Goal: Check status: Check status

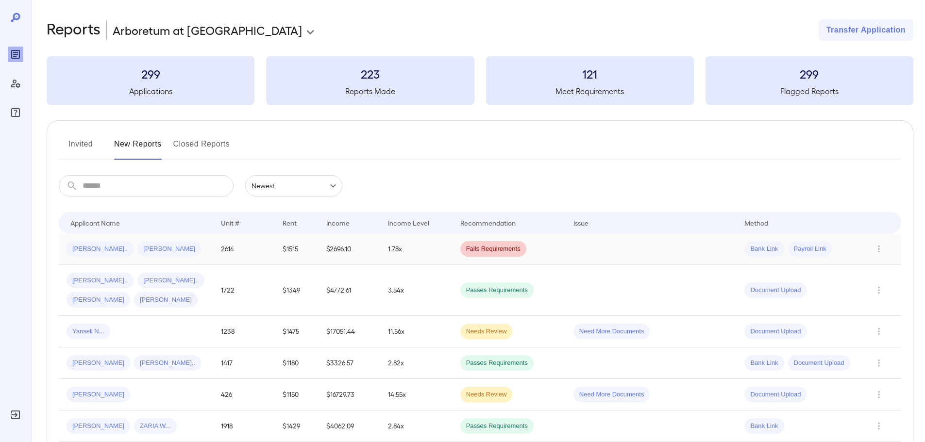
click at [182, 247] on div "Charlton R... Hannah J..." at bounding box center [136, 249] width 139 height 16
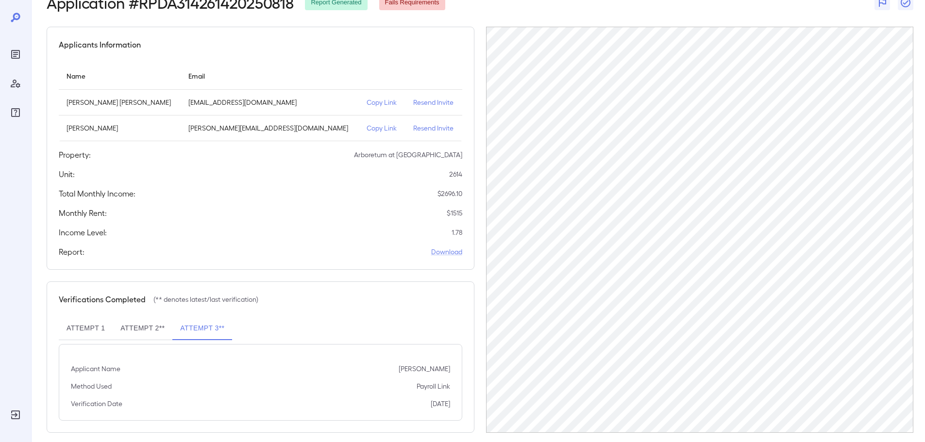
scroll to position [71, 0]
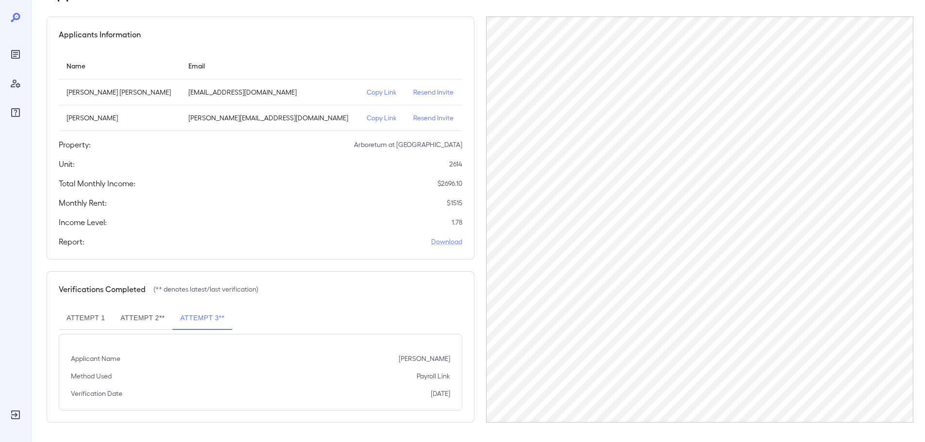
click at [137, 319] on button "Attempt 2**" at bounding box center [143, 318] width 60 height 23
click at [195, 315] on button "Attempt 3**" at bounding box center [202, 318] width 60 height 23
click at [356, 224] on div "Income Level: 1.78" at bounding box center [260, 223] width 403 height 12
click at [305, 173] on div "Applicants Information Name Email Charlton Ray Cates catescharlton@gmail.com Co…" at bounding box center [261, 138] width 428 height 243
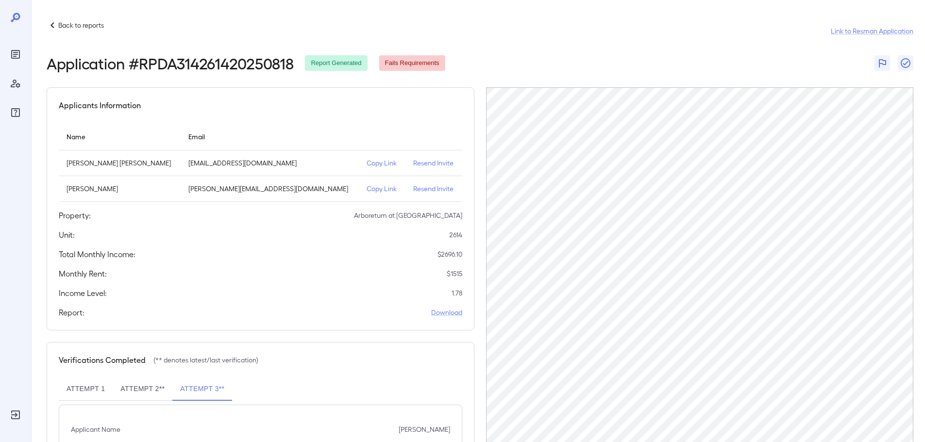
click at [374, 304] on div "Applicants Information Name Email Charlton Ray Cates catescharlton@gmail.com Co…" at bounding box center [261, 208] width 428 height 243
click at [576, 27] on div "Back to reports Link to Resman Application" at bounding box center [480, 30] width 867 height 23
click at [642, 73] on div "Back to reports Link to Resman Application Application # RPDA314261420250818 Re…" at bounding box center [480, 256] width 867 height 474
click at [542, 59] on div "Application # RPDA314261420250818 Report Generated Fails Requirements" at bounding box center [480, 62] width 867 height 17
click at [546, 52] on header "Back to reports Link to Resman Application Application # RPDA314261420250818 Re…" at bounding box center [480, 45] width 867 height 52
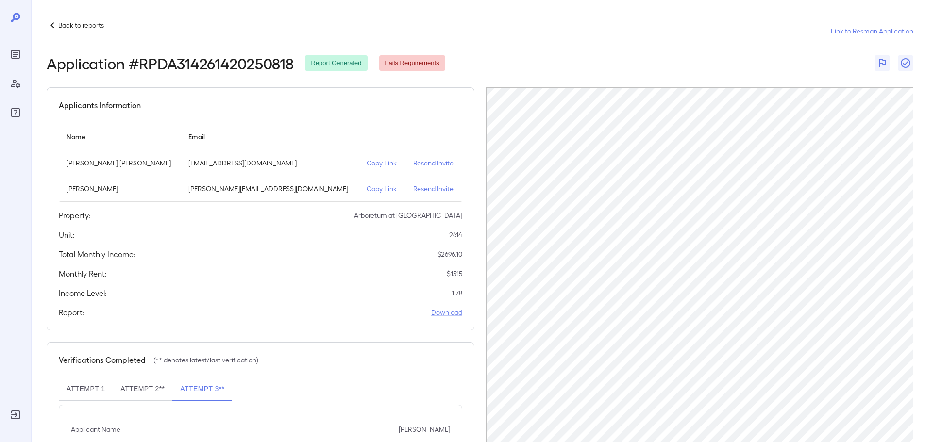
click at [546, 52] on header "Back to reports Link to Resman Application Application # RPDA314261420250818 Re…" at bounding box center [480, 45] width 867 height 52
click at [546, 40] on div "Back to reports Link to Resman Application" at bounding box center [480, 30] width 867 height 23
click at [419, 23] on div "Back to reports Link to Resman Application" at bounding box center [480, 30] width 867 height 23
click at [47, 29] on icon at bounding box center [53, 25] width 12 height 12
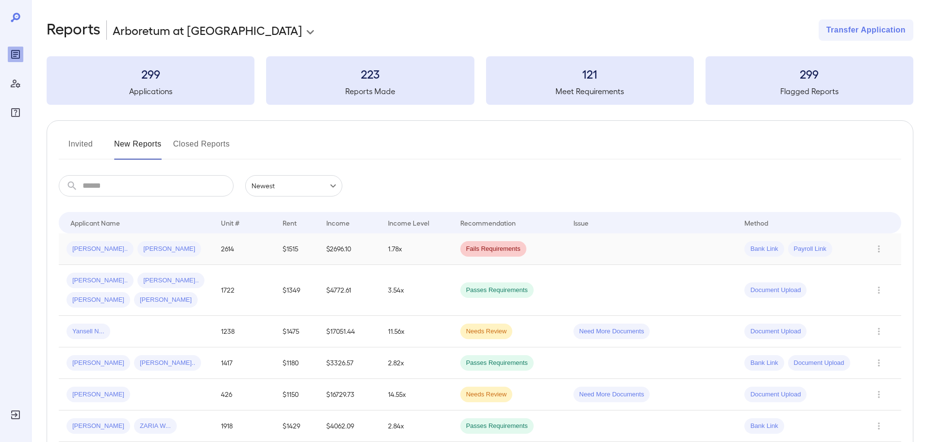
click at [236, 247] on td "2614" at bounding box center [244, 250] width 62 height 32
